Goal: Entertainment & Leisure: Consume media (video, audio)

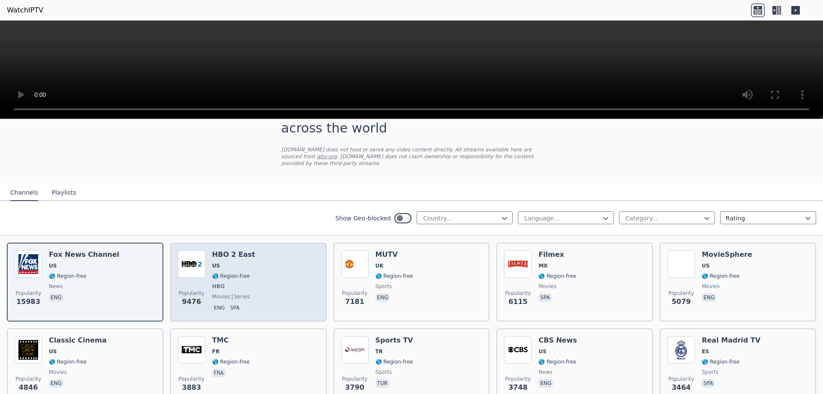
scroll to position [43, 0]
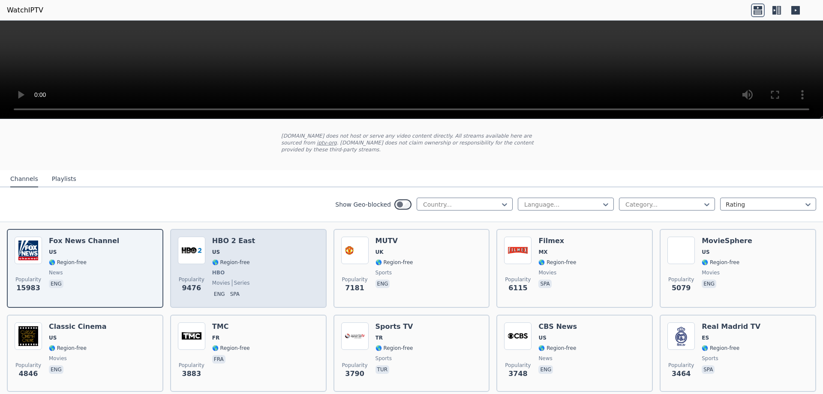
click at [285, 248] on div "Popularity 9476 HBO 2 East US 🌎 Region-free HBO movies series eng spa" at bounding box center [248, 268] width 141 height 63
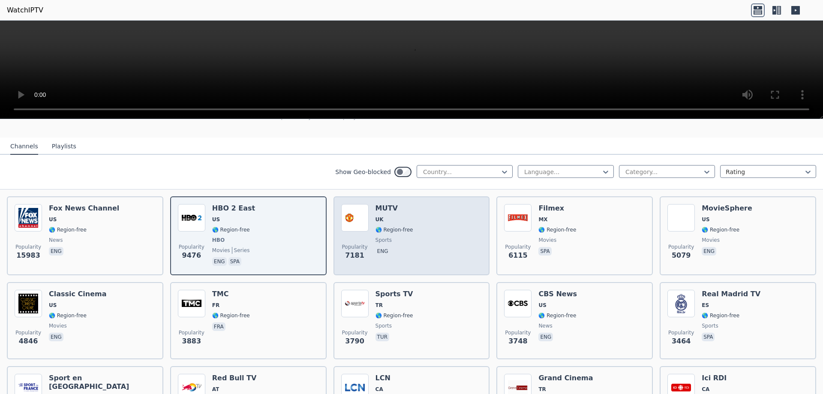
scroll to position [0, 0]
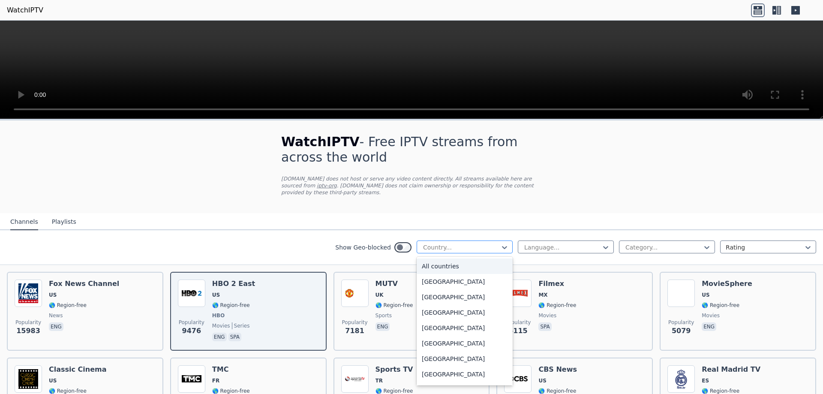
drag, startPoint x: 438, startPoint y: 244, endPoint x: 448, endPoint y: 241, distance: 10.7
click at [438, 244] on div at bounding box center [461, 247] width 78 height 9
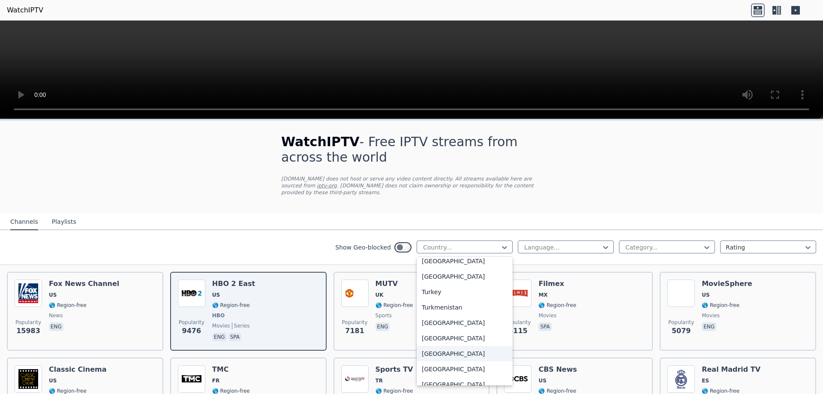
scroll to position [2958, 0]
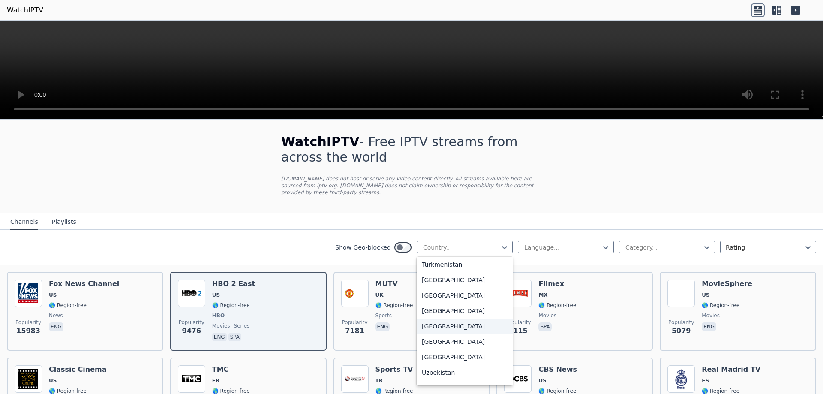
click at [463, 319] on div "[GEOGRAPHIC_DATA]" at bounding box center [465, 326] width 96 height 15
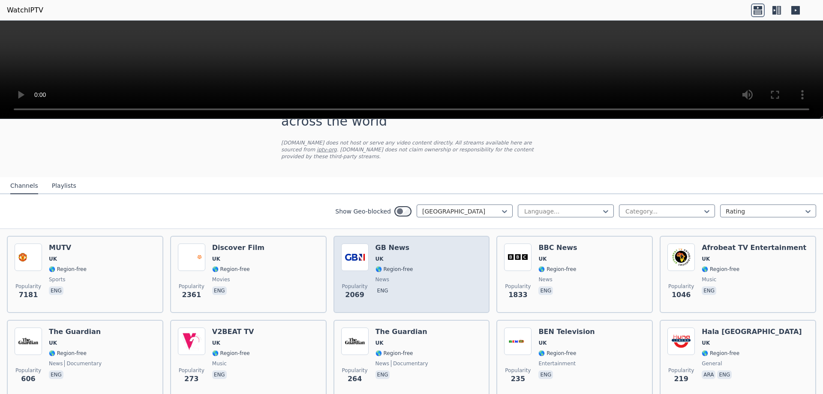
scroll to position [86, 0]
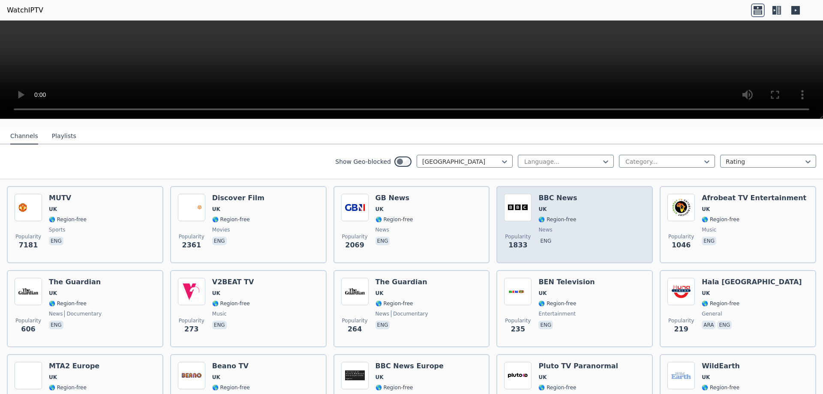
click at [590, 213] on div "Popularity 1833 BBC News UK 🌎 Region-free news eng" at bounding box center [574, 225] width 141 height 62
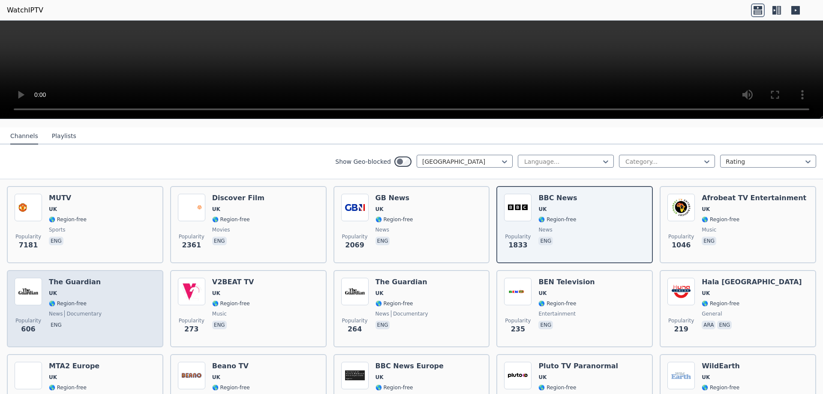
click at [123, 300] on div "Popularity 606 The Guardian UK 🌎 Region-free news documentary eng" at bounding box center [85, 309] width 141 height 62
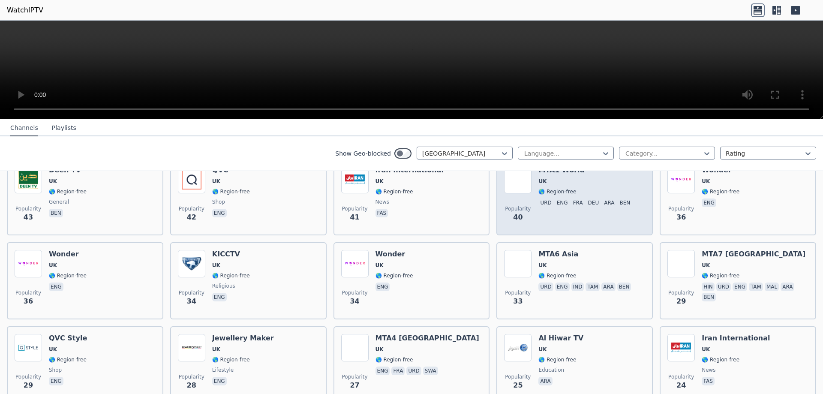
scroll to position [857, 0]
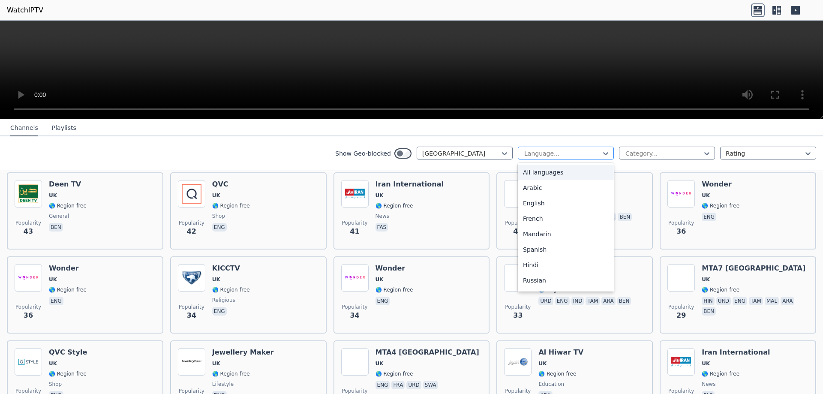
click at [570, 149] on div at bounding box center [562, 153] width 78 height 9
click at [527, 201] on div "English" at bounding box center [566, 202] width 96 height 15
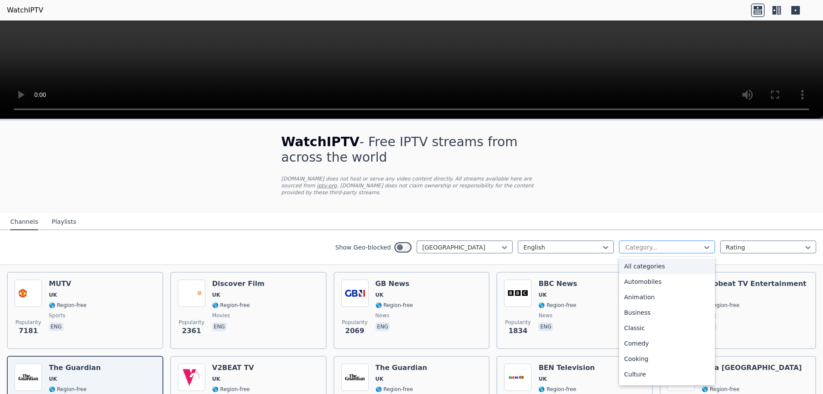
drag, startPoint x: 644, startPoint y: 237, endPoint x: 649, endPoint y: 239, distance: 5.2
click at [644, 243] on div at bounding box center [664, 247] width 78 height 9
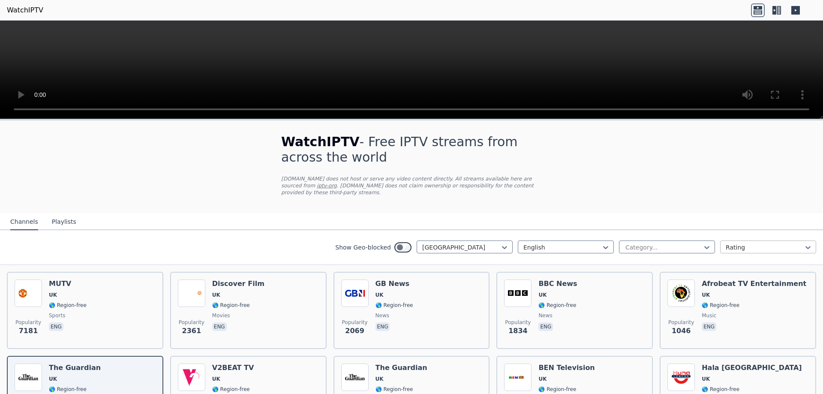
click at [761, 244] on div at bounding box center [765, 247] width 78 height 9
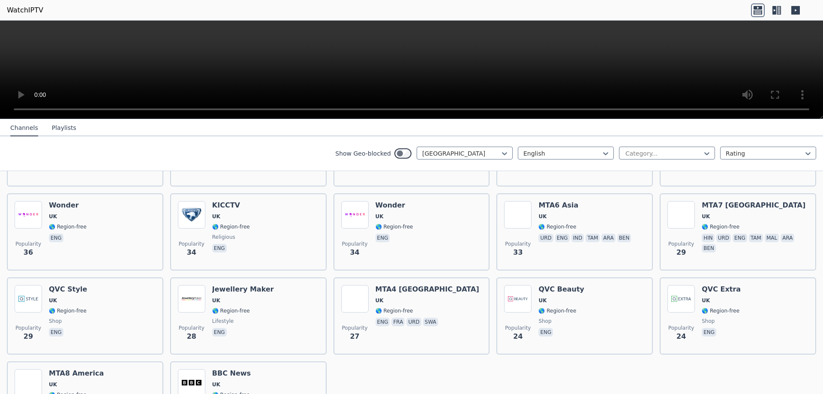
scroll to position [826, 0]
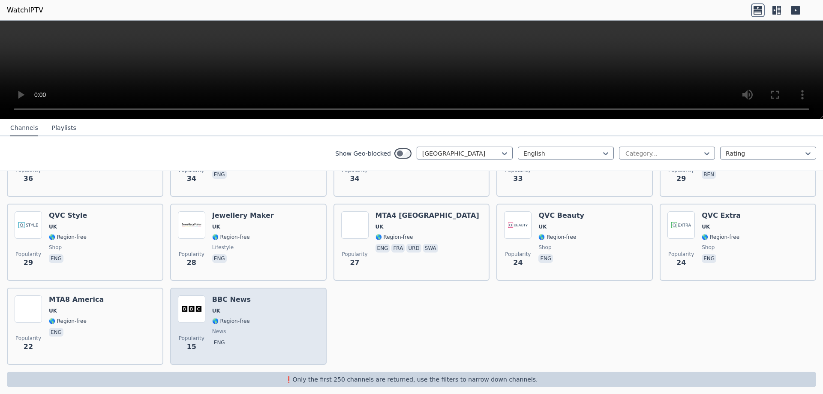
click at [250, 307] on div "Popularity 15 BBC News UK 🌎 Region-free news eng" at bounding box center [248, 326] width 141 height 62
